Goal: Transaction & Acquisition: Download file/media

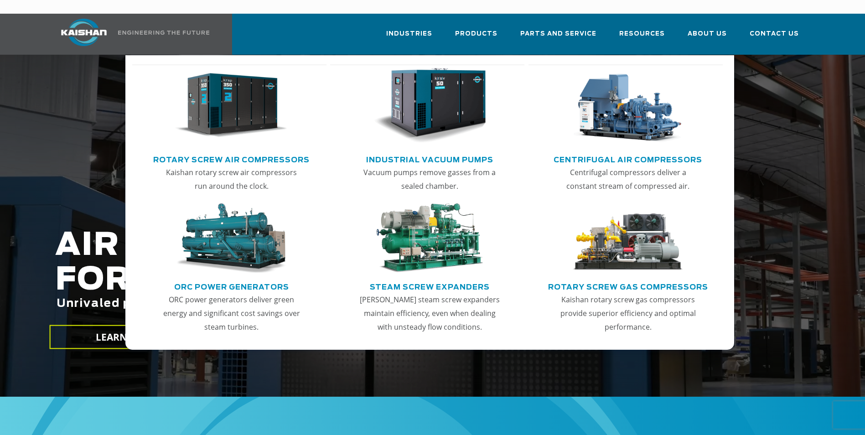
click at [247, 152] on link "Rotary Screw Air Compressors" at bounding box center [231, 159] width 156 height 14
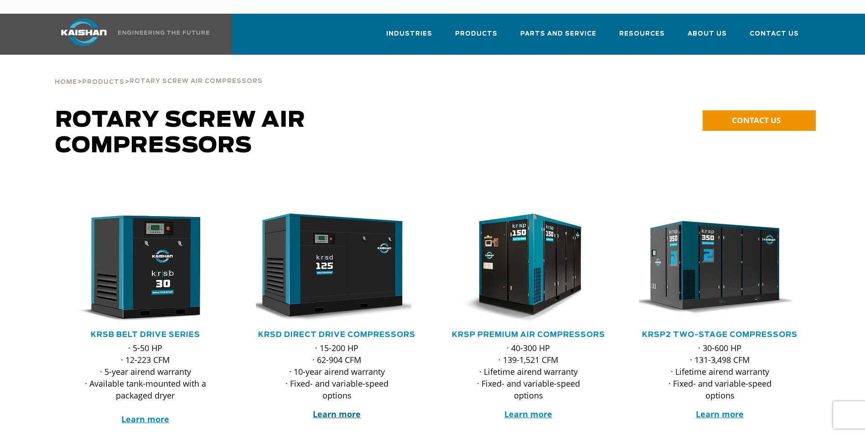
click at [340, 408] on strong "Learn more" at bounding box center [337, 413] width 48 height 11
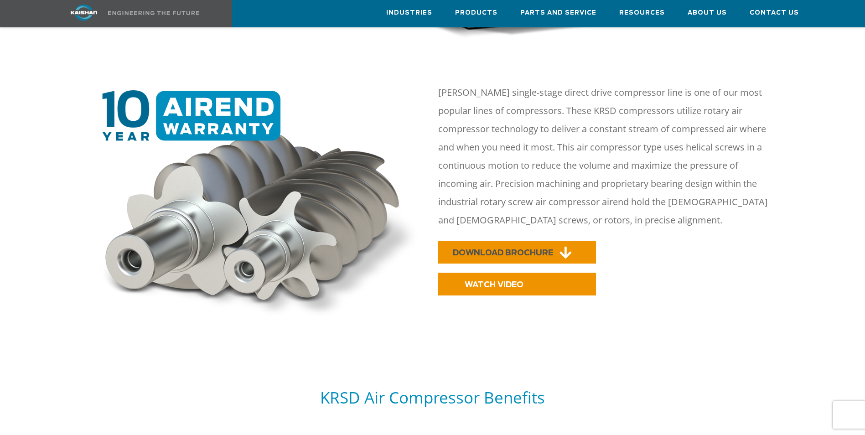
scroll to position [411, 0]
click at [523, 249] on span "DOWNLOAD BROCHURE" at bounding box center [503, 253] width 100 height 8
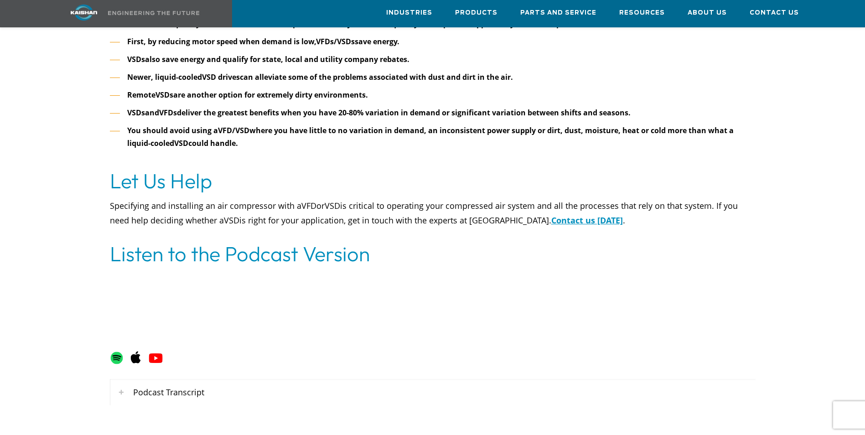
scroll to position [3280, 0]
